Goal: Transaction & Acquisition: Book appointment/travel/reservation

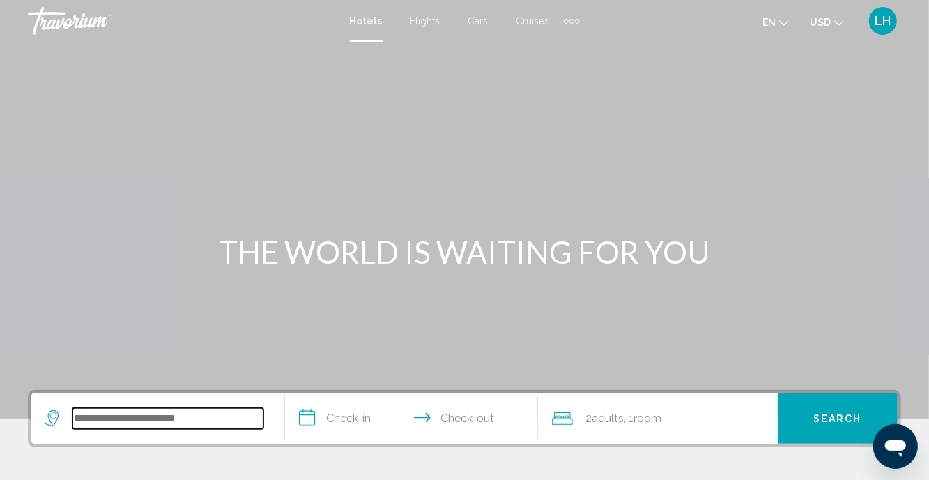
drag, startPoint x: 0, startPoint y: 0, endPoint x: 176, endPoint y: 417, distance: 452.6
click at [176, 417] on input "Search widget" at bounding box center [167, 418] width 191 height 21
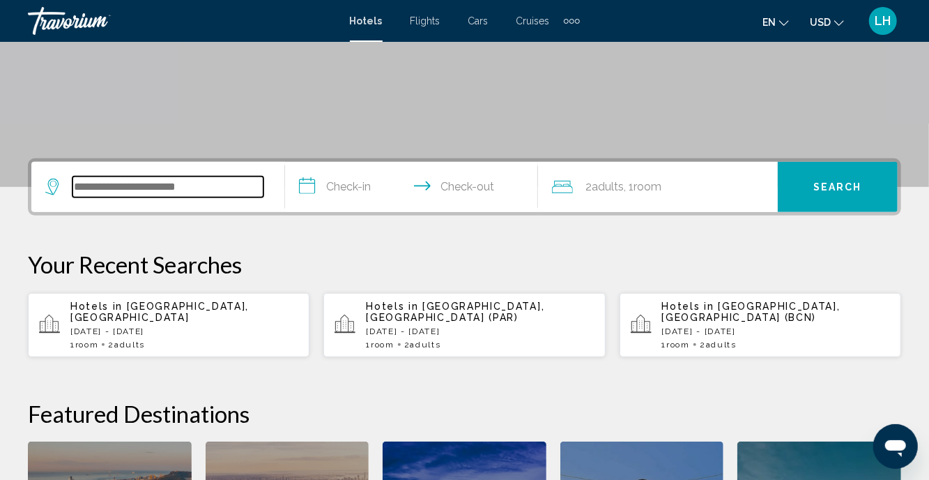
scroll to position [344, 0]
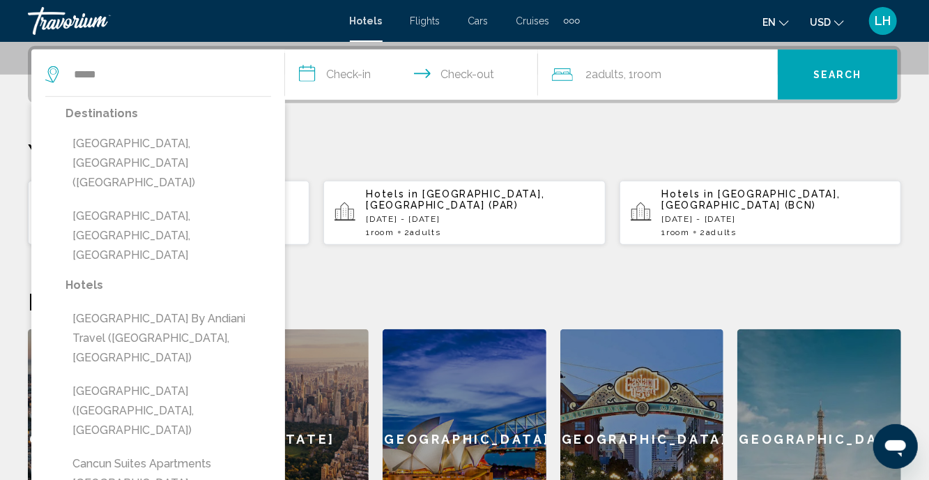
drag, startPoint x: 176, startPoint y: 417, endPoint x: 133, endPoint y: 141, distance: 278.7
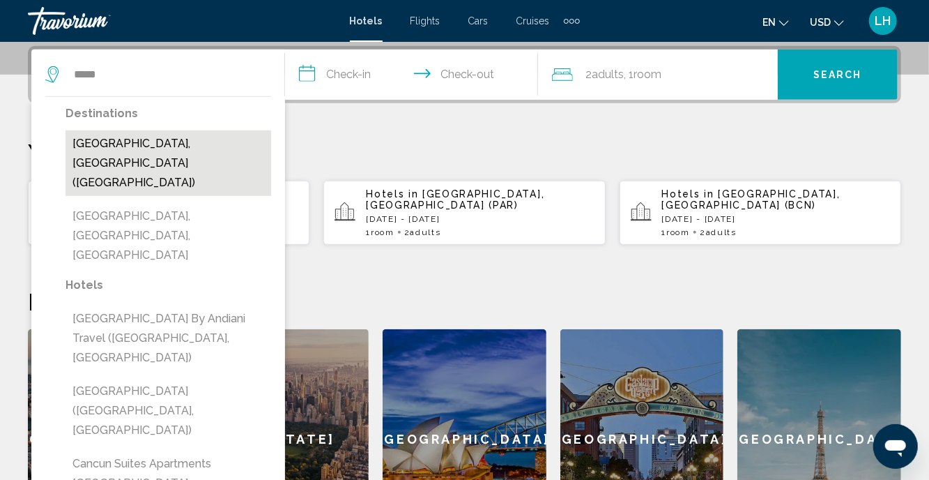
click at [133, 141] on button "[GEOGRAPHIC_DATA], [GEOGRAPHIC_DATA] ([GEOGRAPHIC_DATA])" at bounding box center [169, 163] width 206 height 66
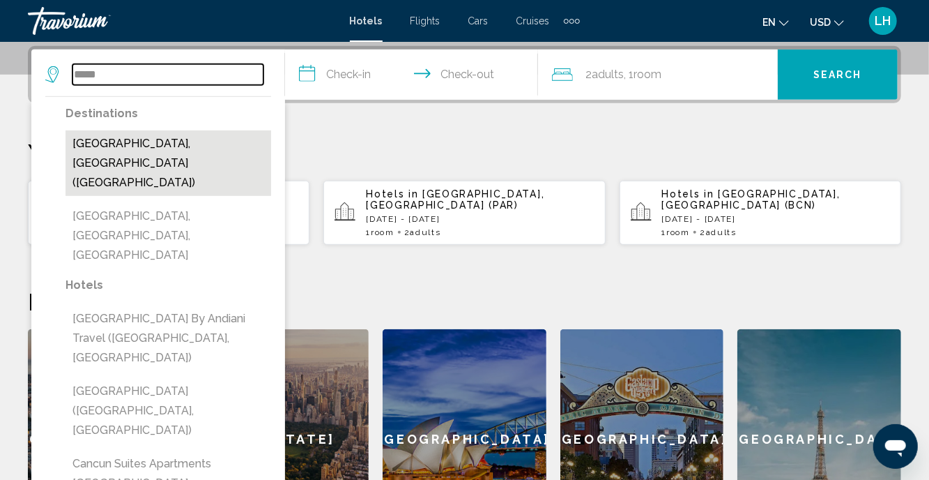
type input "**********"
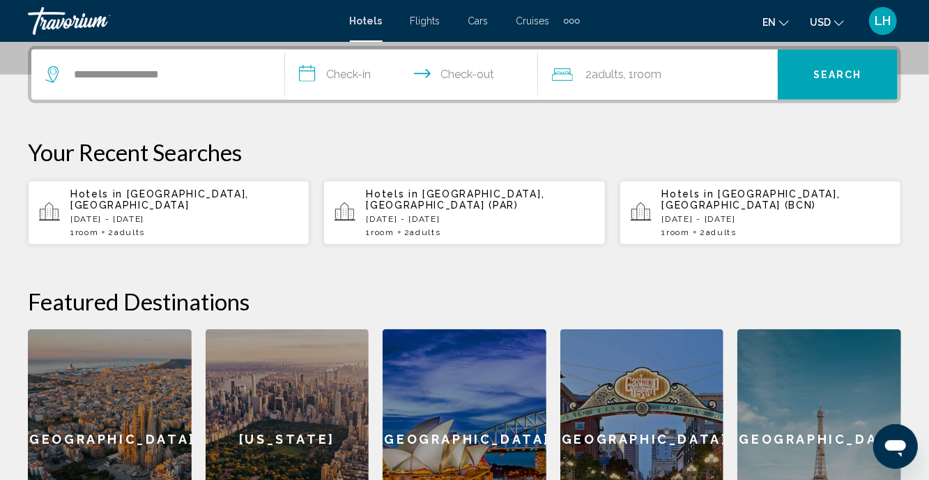
drag, startPoint x: 133, startPoint y: 141, endPoint x: 307, endPoint y: 75, distance: 185.8
click at [307, 75] on input "**********" at bounding box center [414, 76] width 259 height 54
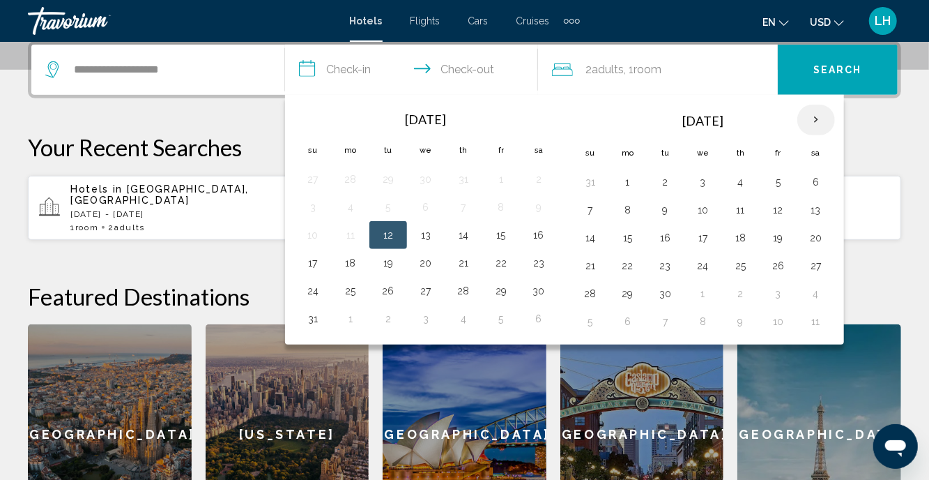
click at [802, 125] on th "Next month" at bounding box center [816, 120] width 38 height 31
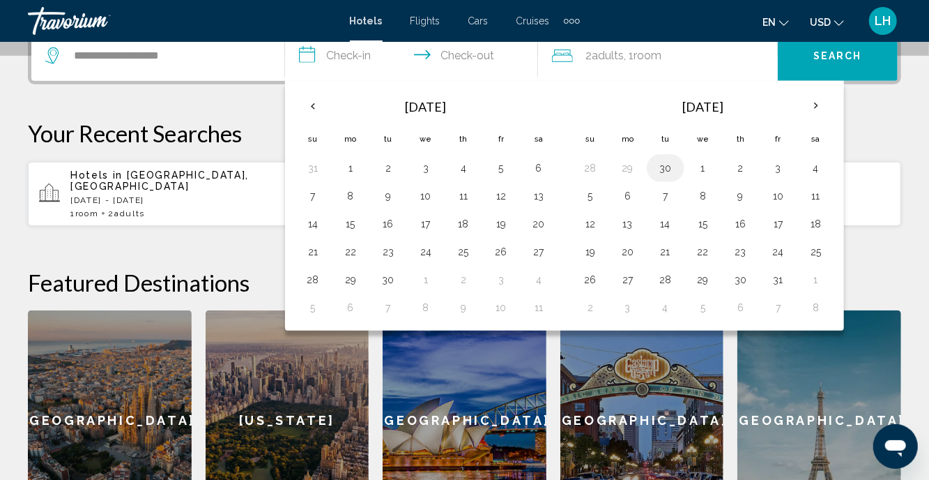
scroll to position [362, 0]
click at [696, 165] on button "1" at bounding box center [703, 168] width 22 height 20
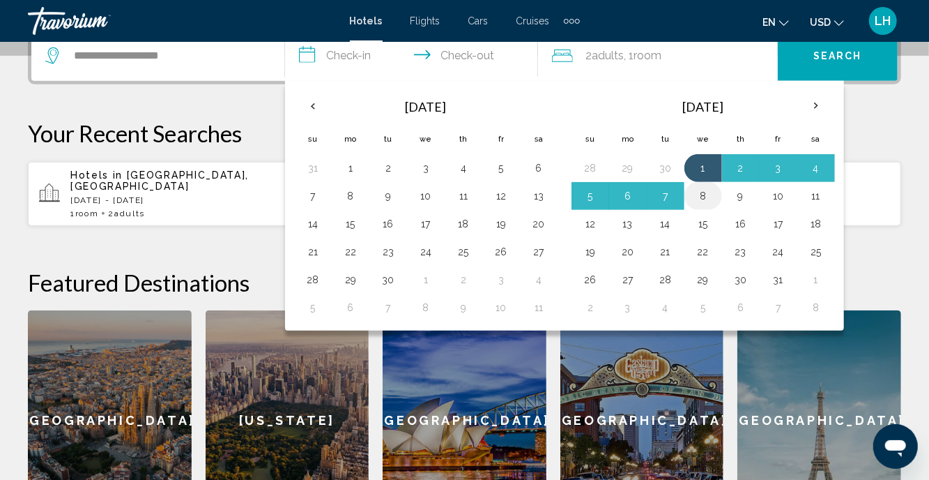
click at [696, 193] on button "8" at bounding box center [703, 196] width 22 height 20
type input "**********"
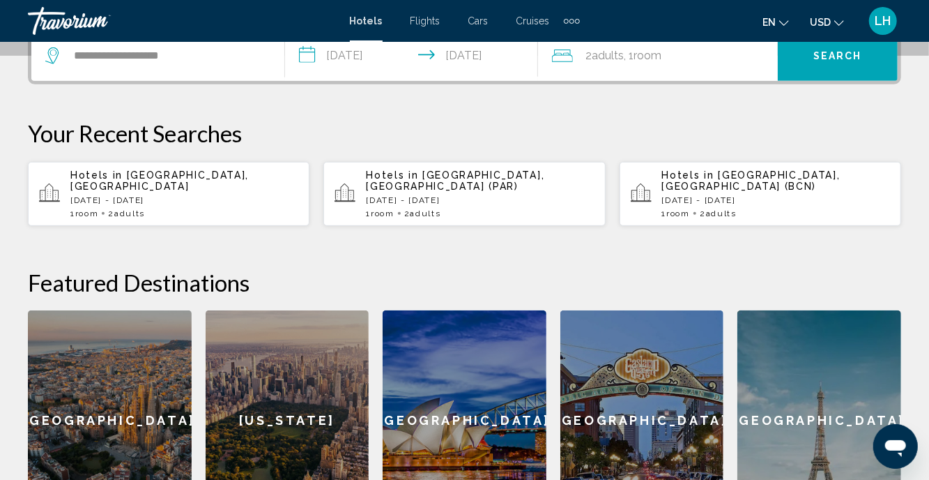
click at [592, 59] on span "2 Adult Adults" at bounding box center [604, 56] width 38 height 20
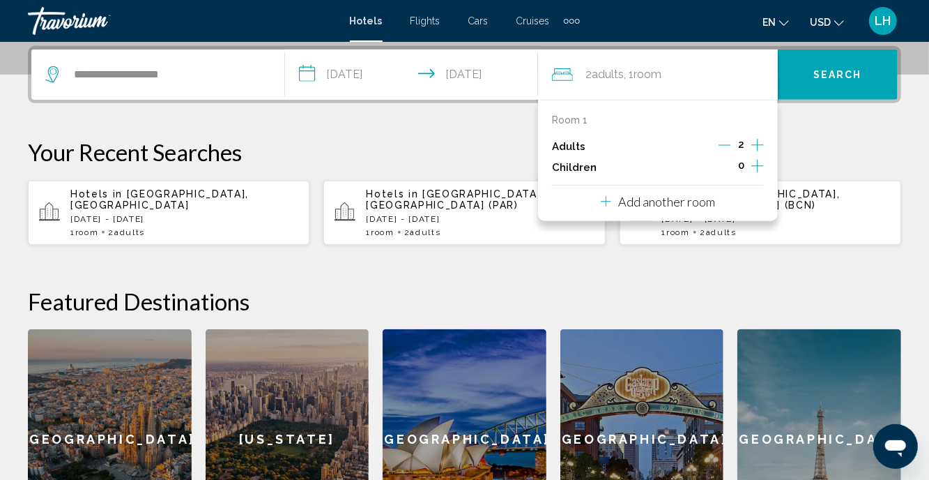
click at [757, 165] on icon "Increment children" at bounding box center [757, 166] width 13 height 17
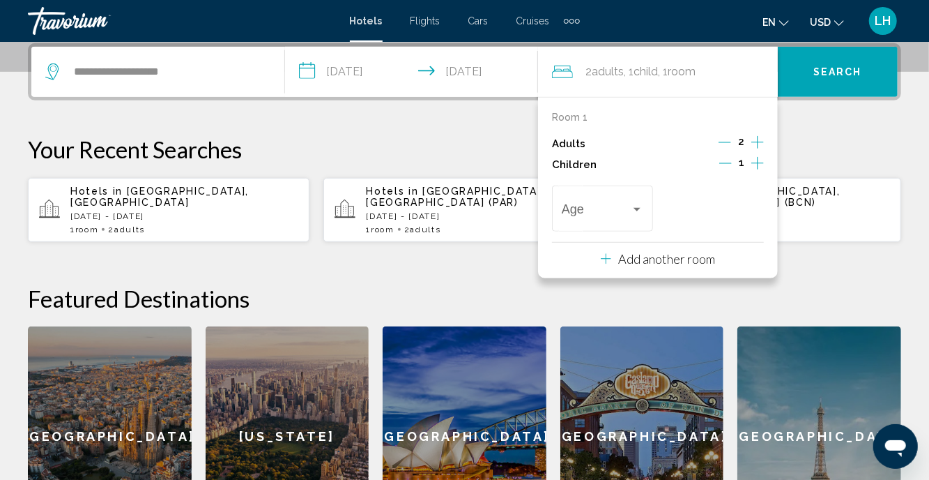
click at [757, 165] on icon "Increment children" at bounding box center [757, 163] width 13 height 17
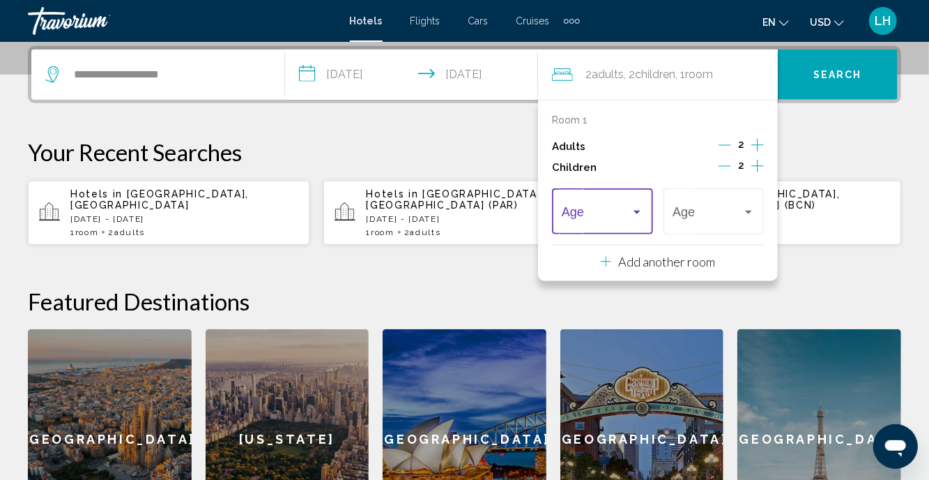
click at [636, 210] on div "Travelers: 2 adults, 2 children" at bounding box center [637, 211] width 7 height 3
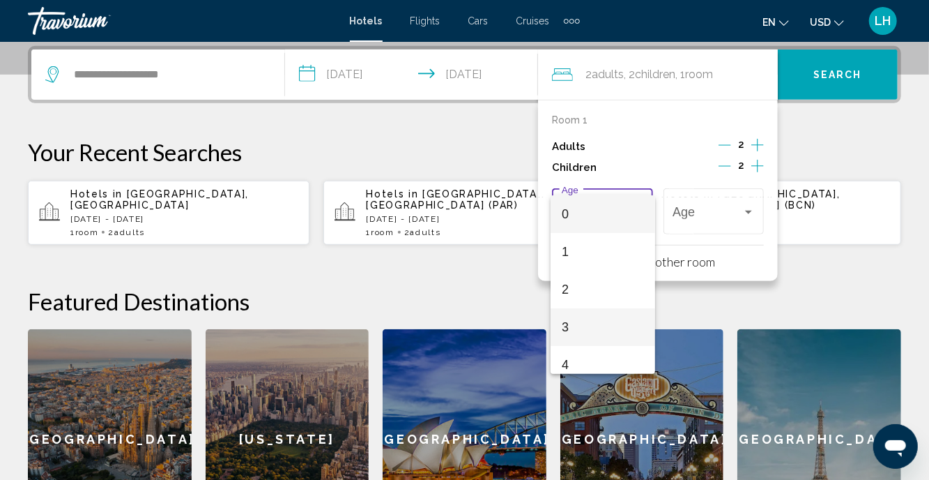
scroll to position [3, 0]
drag, startPoint x: 611, startPoint y: 321, endPoint x: 746, endPoint y: 231, distance: 162.4
click at [611, 321] on span "3" at bounding box center [603, 324] width 82 height 38
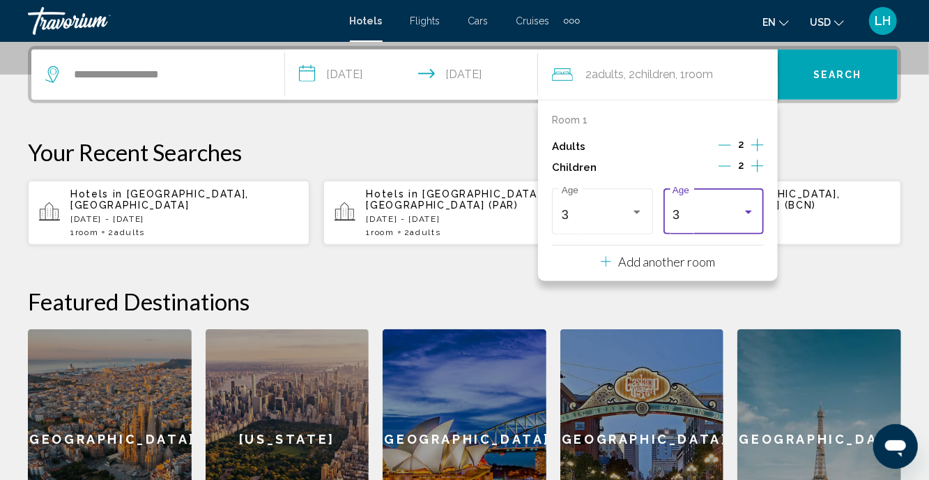
click at [751, 210] on div "Travelers: 2 adults, 2 children" at bounding box center [748, 211] width 7 height 3
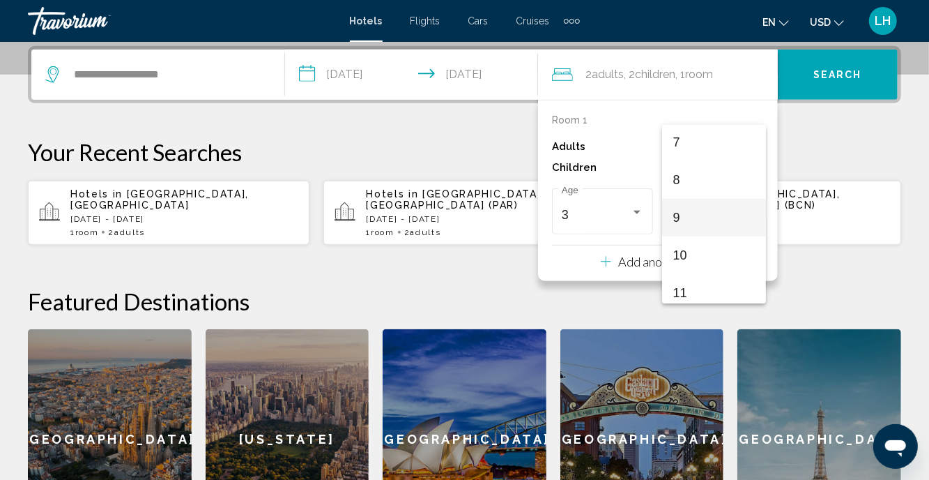
scroll to position [268, 0]
click at [715, 252] on span "10" at bounding box center [714, 252] width 82 height 38
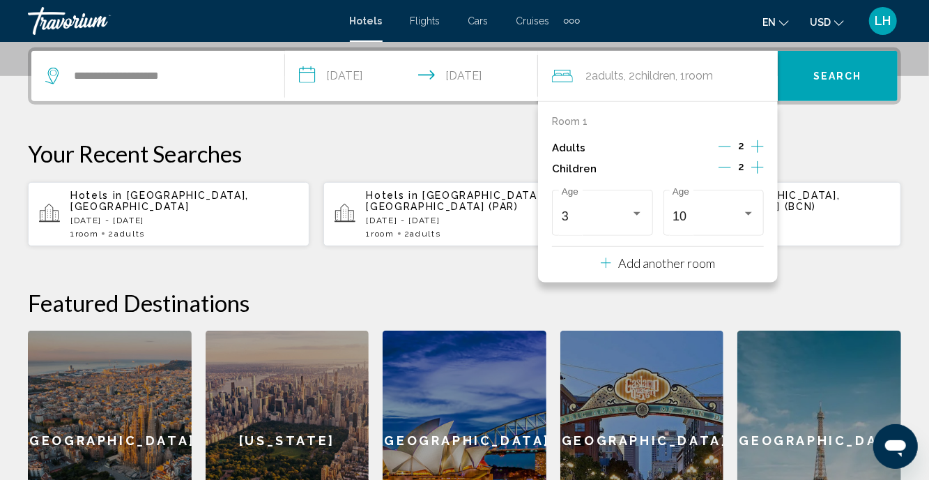
click at [832, 83] on button "Search" at bounding box center [838, 76] width 120 height 50
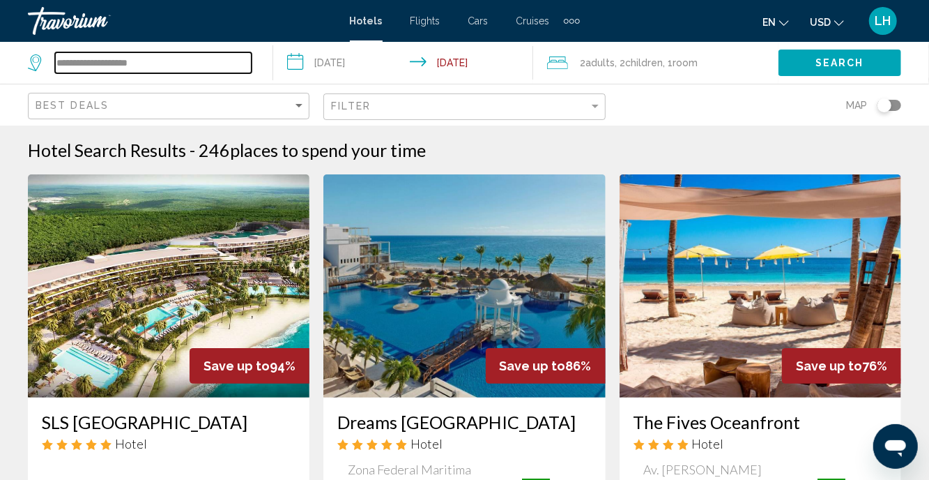
click at [174, 61] on input "**********" at bounding box center [153, 62] width 197 height 21
click at [174, 63] on input "**********" at bounding box center [153, 62] width 197 height 21
click at [231, 61] on input "**********" at bounding box center [153, 62] width 197 height 21
type input "**********"
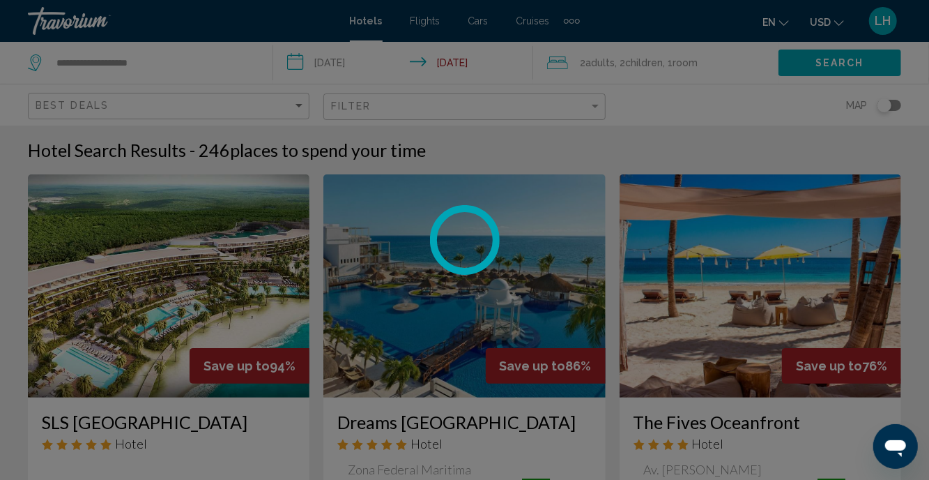
click at [174, 64] on div at bounding box center [464, 240] width 929 height 480
click at [181, 60] on div at bounding box center [464, 240] width 929 height 480
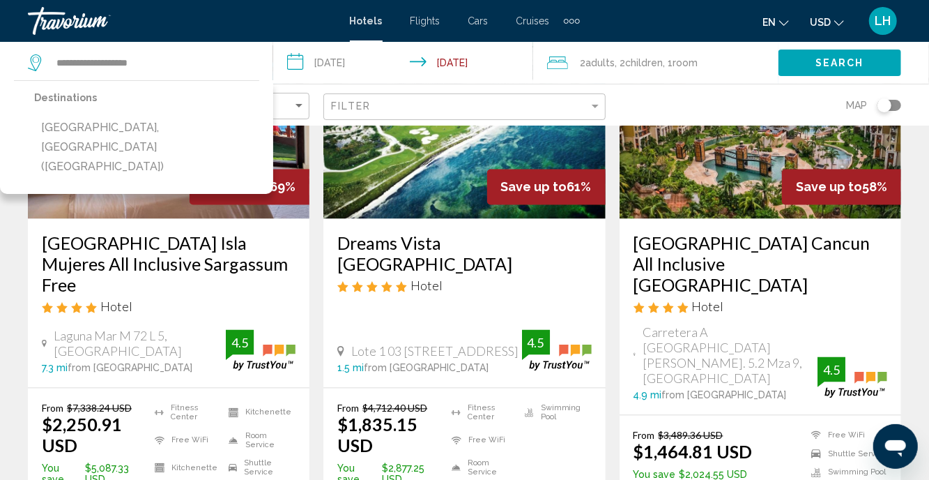
scroll to position [1244, 0]
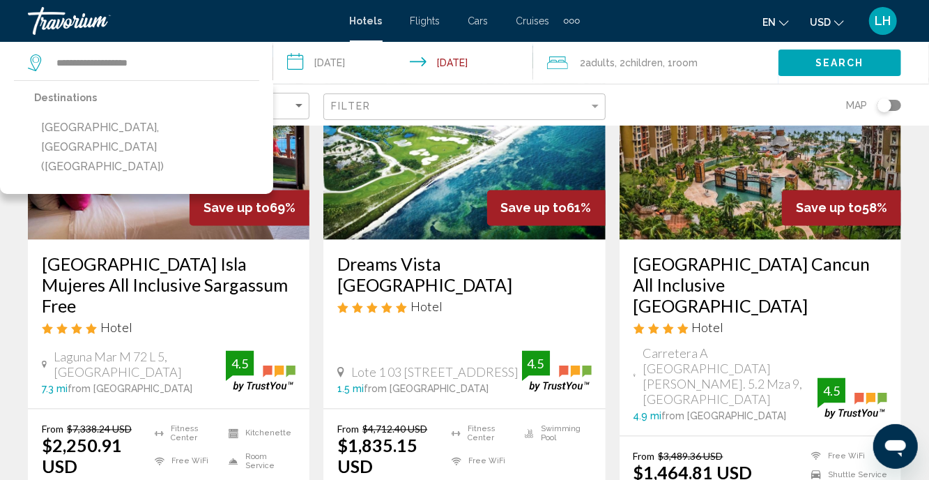
click at [919, 298] on div "Hotel Search Results - 246 places to spend your time Save up to 94% SLS [GEOGRA…" at bounding box center [464, 36] width 929 height 2283
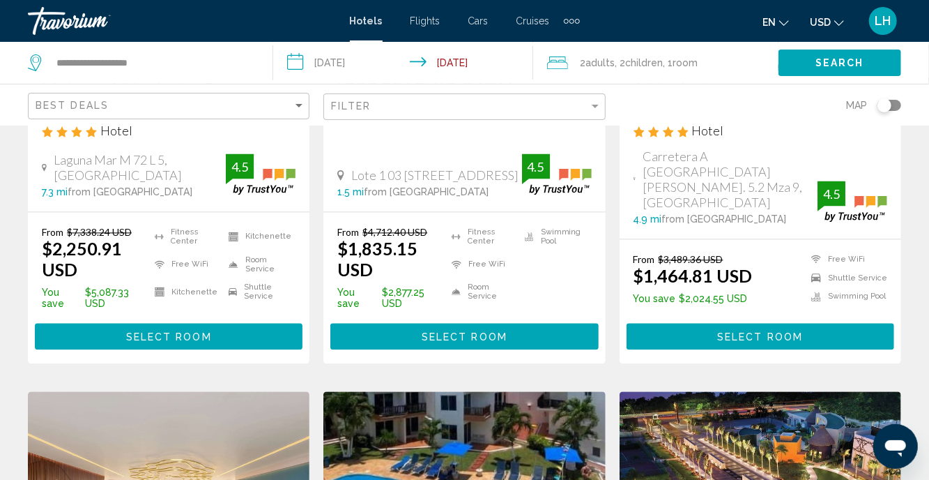
scroll to position [1447, 0]
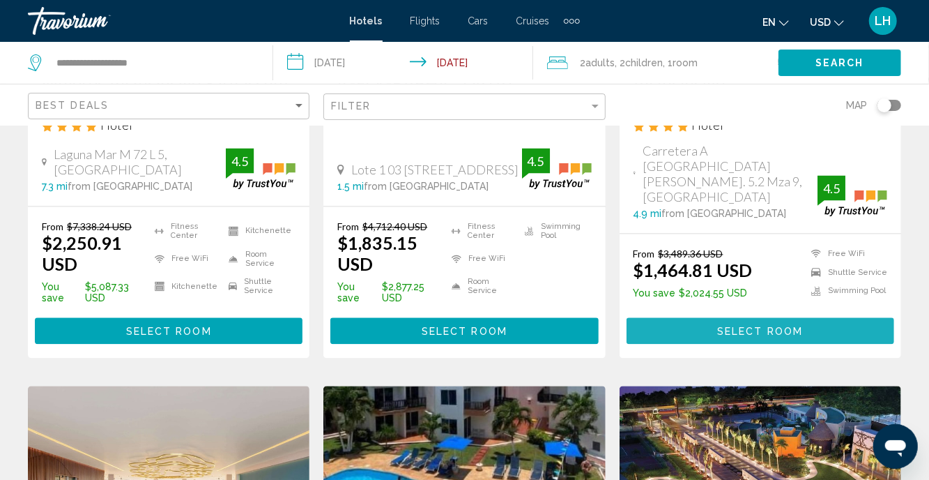
click at [727, 332] on span "Select Room" at bounding box center [760, 330] width 86 height 11
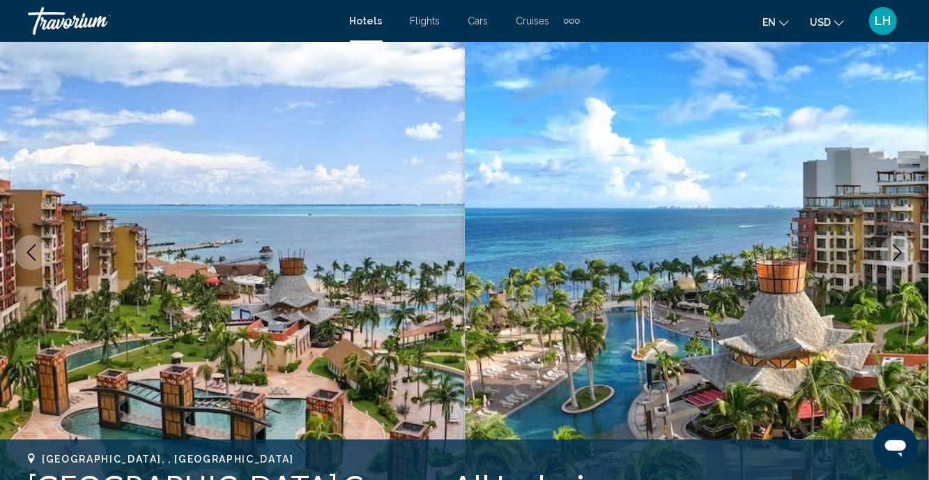
scroll to position [118, 0]
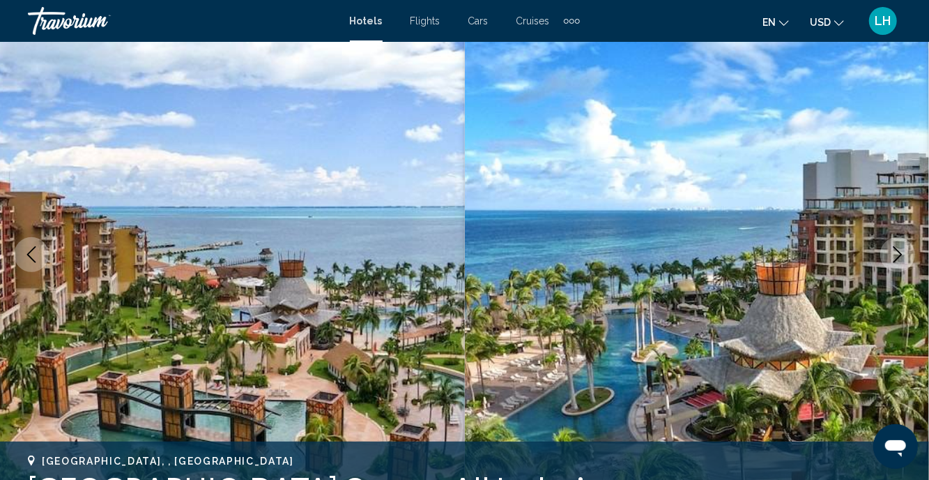
click at [898, 254] on icon "Next image" at bounding box center [897, 254] width 17 height 17
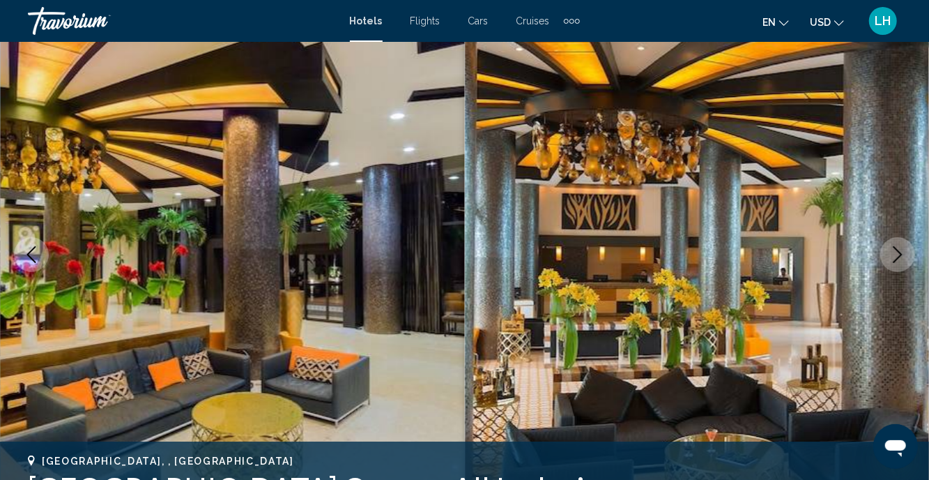
click at [898, 252] on icon "Next image" at bounding box center [897, 254] width 17 height 17
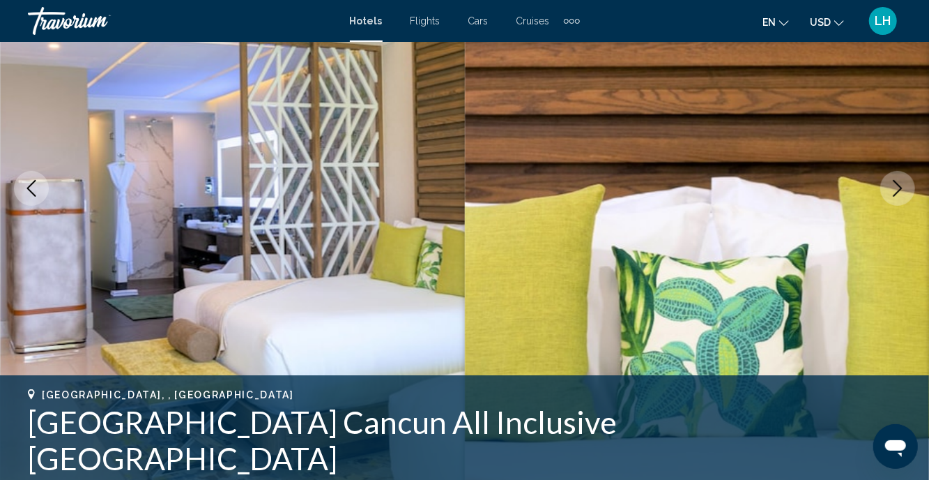
scroll to position [186, 0]
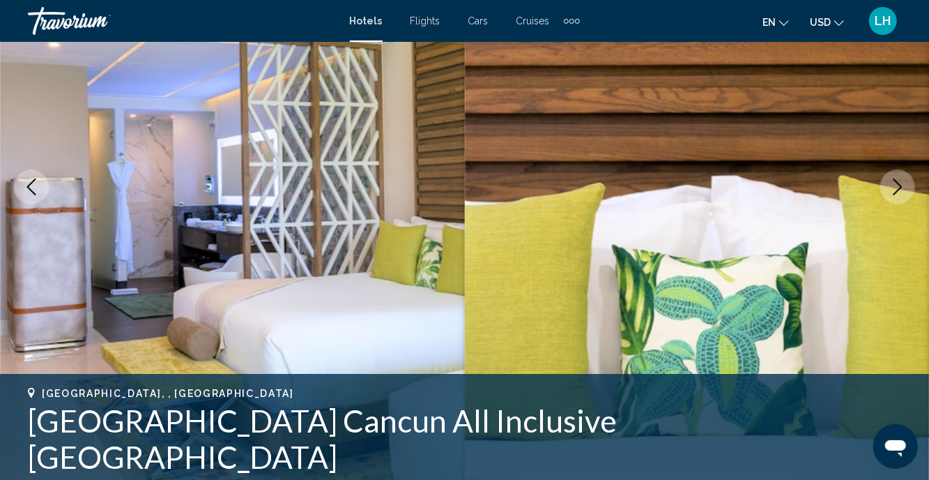
click at [896, 182] on icon "Next image" at bounding box center [897, 186] width 17 height 17
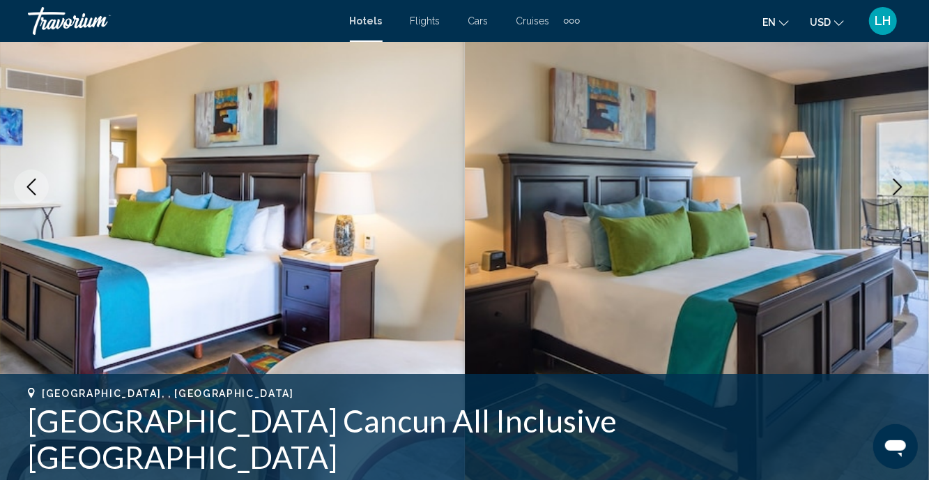
click at [896, 182] on icon "Next image" at bounding box center [897, 186] width 17 height 17
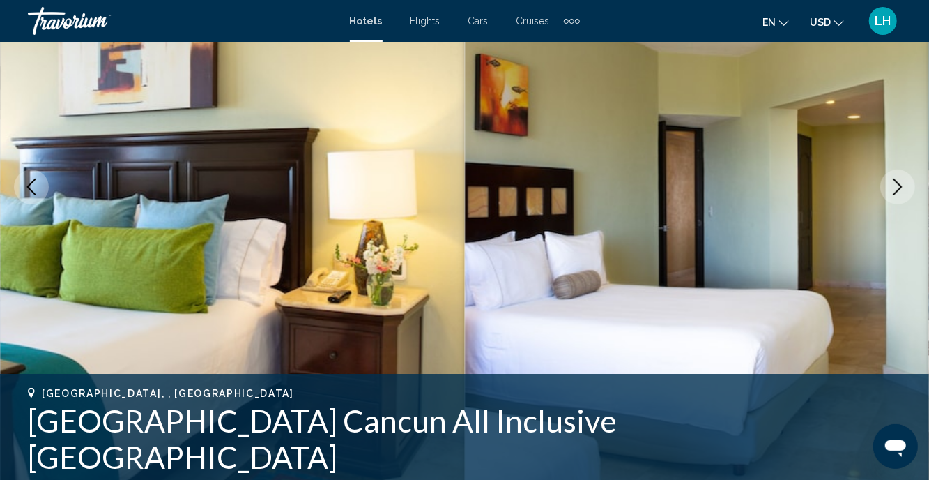
click at [896, 182] on icon "Next image" at bounding box center [897, 186] width 17 height 17
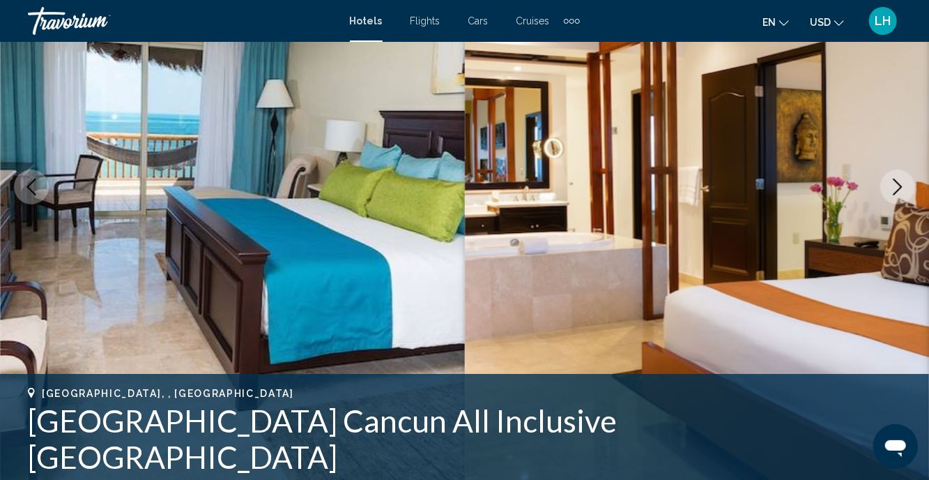
click at [896, 182] on icon "Next image" at bounding box center [897, 186] width 17 height 17
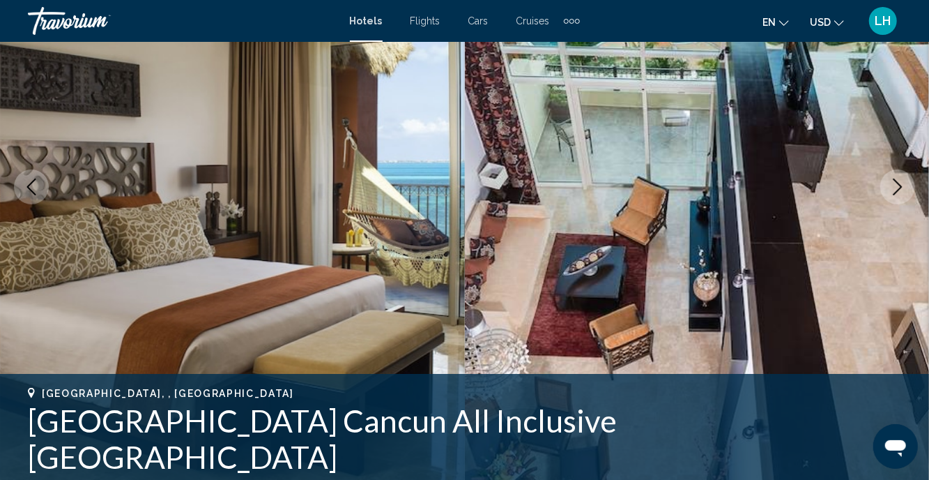
click at [896, 182] on icon "Next image" at bounding box center [897, 186] width 17 height 17
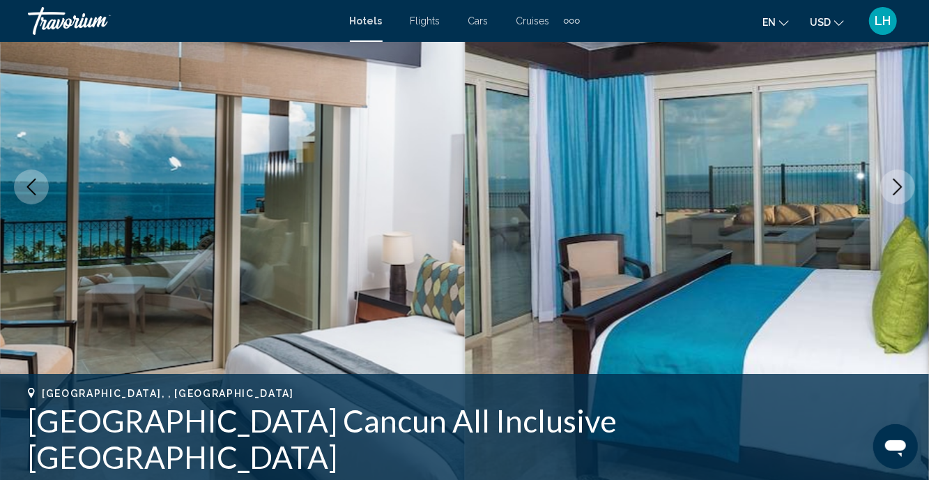
click at [896, 182] on icon "Next image" at bounding box center [897, 186] width 17 height 17
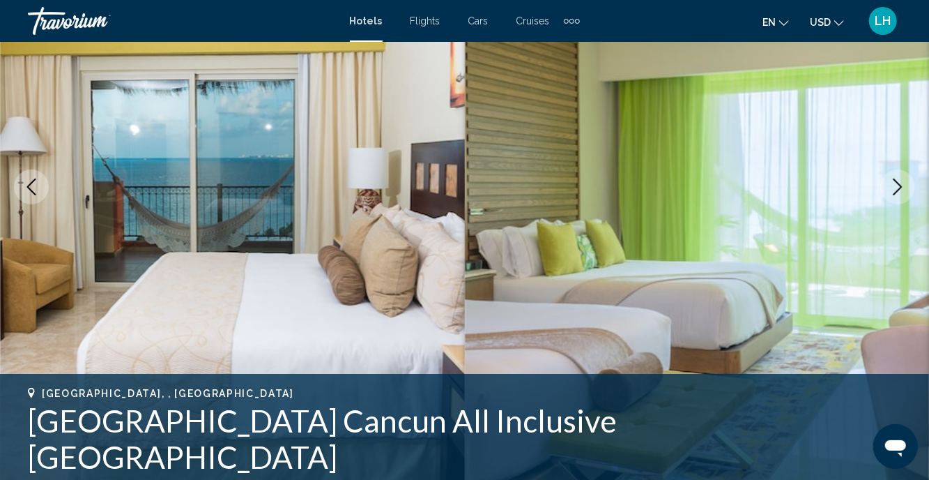
click at [898, 182] on icon "Next image" at bounding box center [898, 186] width 9 height 17
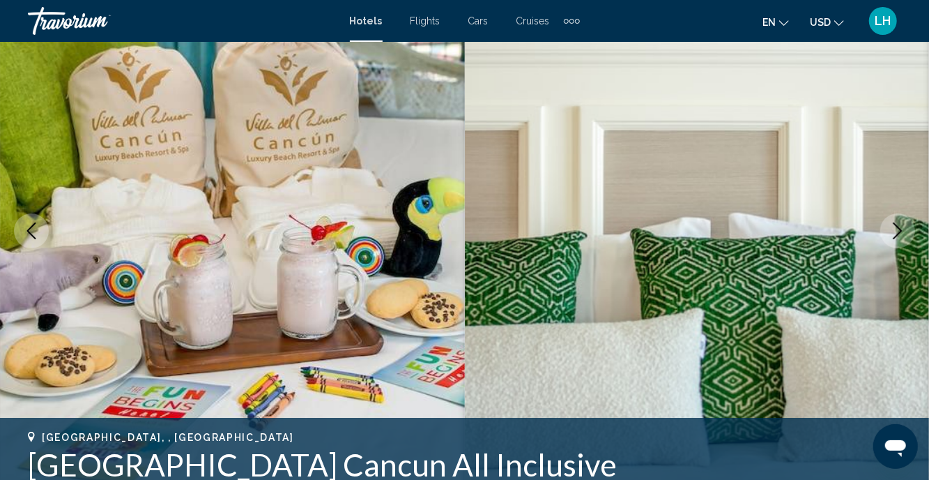
scroll to position [137, 0]
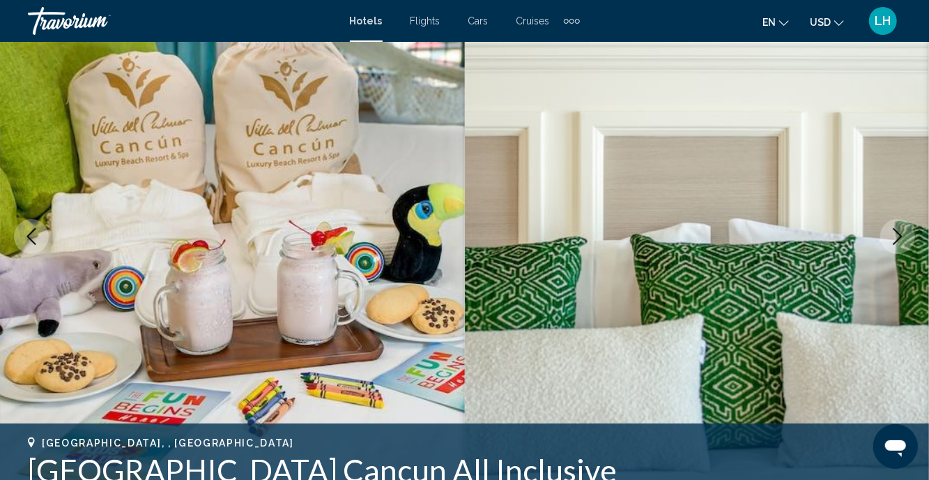
drag, startPoint x: 896, startPoint y: 233, endPoint x: 802, endPoint y: 247, distance: 95.0
click at [896, 233] on icon "Next image" at bounding box center [897, 236] width 17 height 17
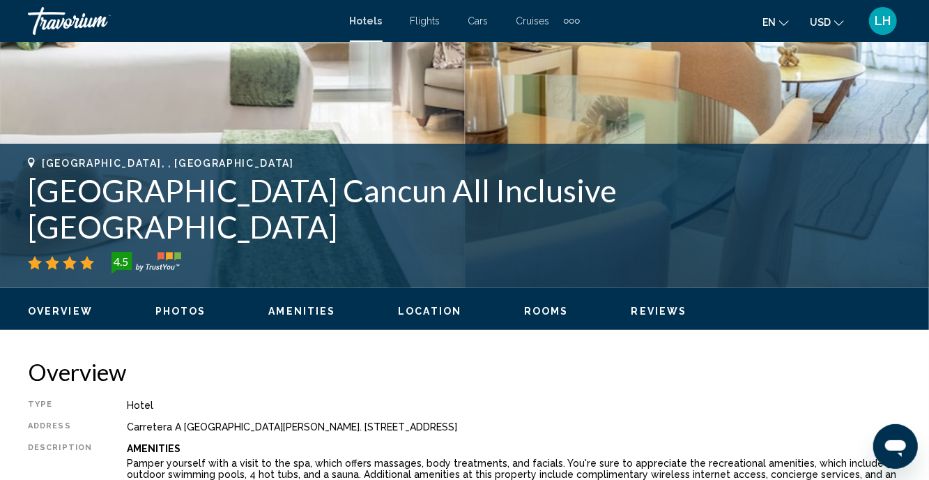
scroll to position [415, 0]
